Goal: Use online tool/utility: Utilize a website feature to perform a specific function

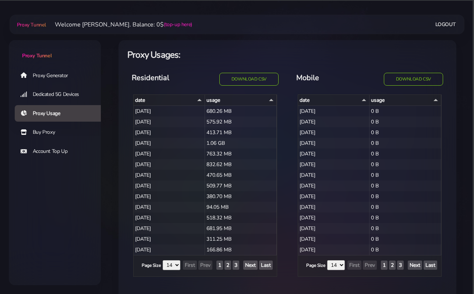
select select "14"
click at [35, 77] on link "Proxy Generator" at bounding box center [61, 75] width 92 height 17
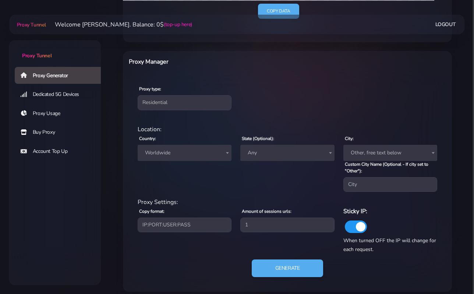
scroll to position [254, 0]
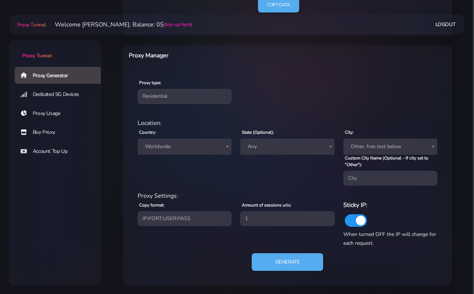
click at [170, 152] on span "Worldwide" at bounding box center [185, 147] width 94 height 16
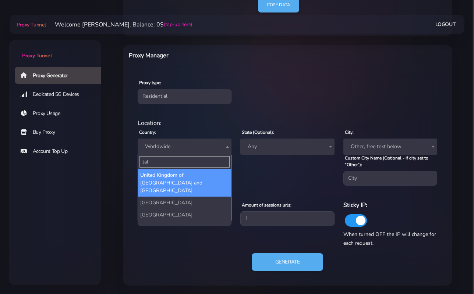
type input "[GEOGRAPHIC_DATA]"
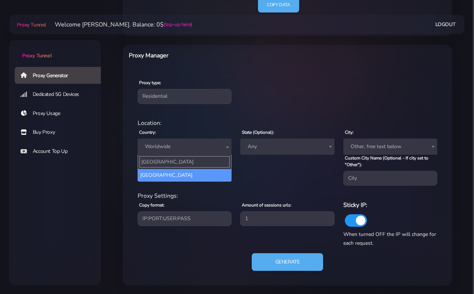
select select "IT"
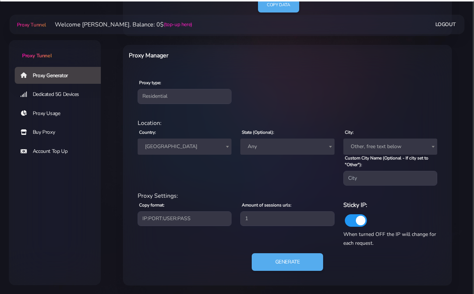
click at [284, 146] on span "Any" at bounding box center [287, 147] width 85 height 10
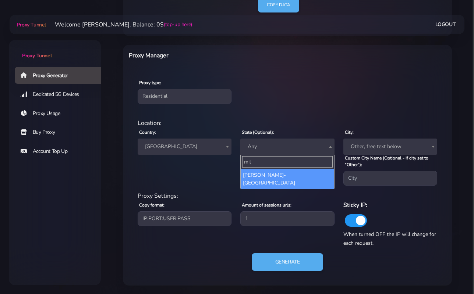
type input "mila"
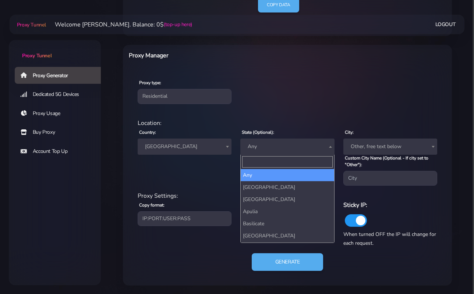
click at [372, 148] on span "Other, free text below" at bounding box center [390, 147] width 85 height 10
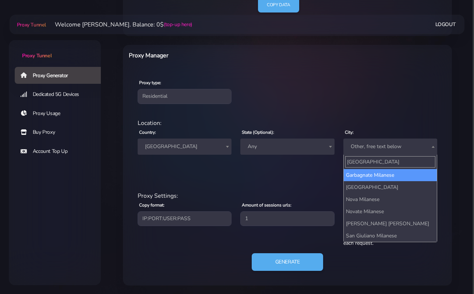
type input "[GEOGRAPHIC_DATA]"
select select "Garbagnate Milanese"
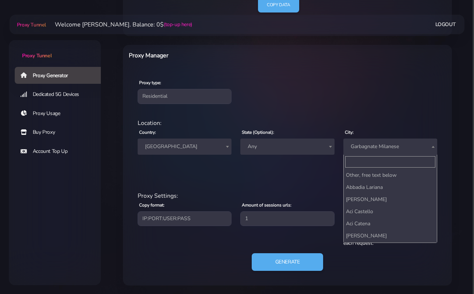
click at [368, 150] on span "Garbagnate Milanese" at bounding box center [390, 147] width 85 height 10
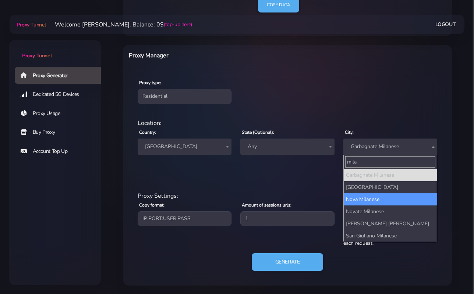
scroll to position [0, 0]
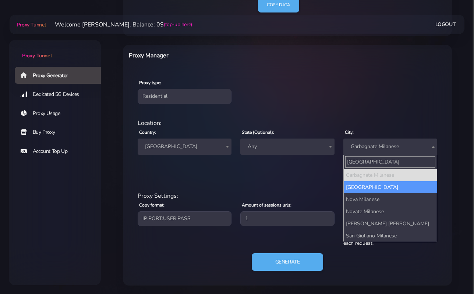
type input "[GEOGRAPHIC_DATA]"
select select "[GEOGRAPHIC_DATA]"
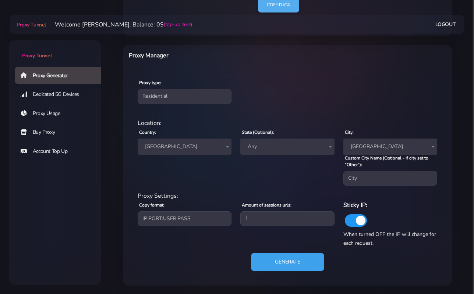
click at [283, 270] on button "Generate" at bounding box center [287, 263] width 73 height 18
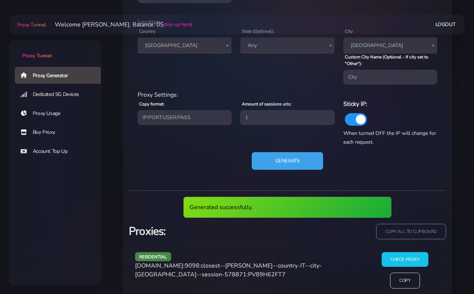
scroll to position [371, 0]
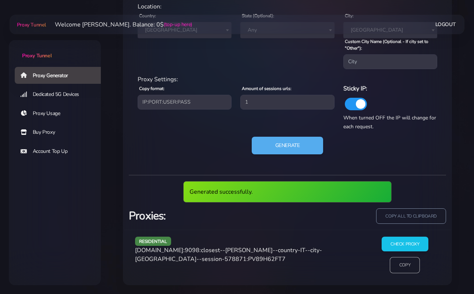
click at [399, 265] on input "Copy" at bounding box center [405, 266] width 30 height 16
